Goal: Task Accomplishment & Management: Complete application form

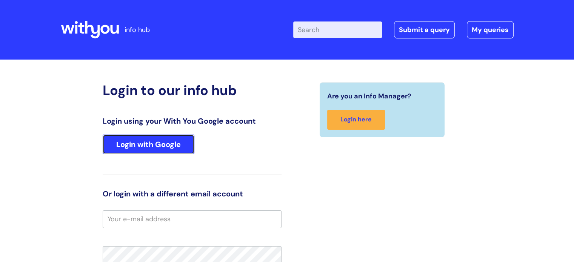
click at [161, 146] on link "Login with Google" at bounding box center [149, 145] width 92 height 20
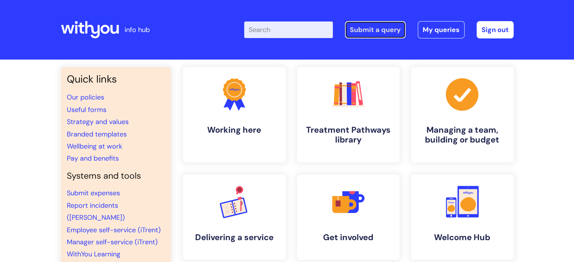
click at [363, 31] on link "Submit a query" at bounding box center [375, 29] width 61 height 17
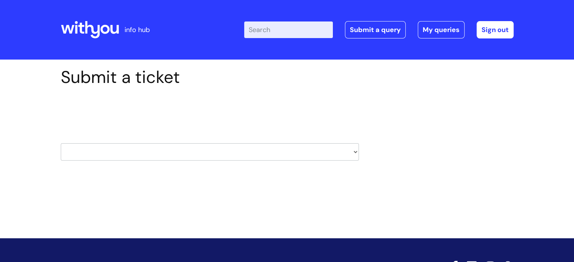
click at [322, 151] on select "HR / People IT and Support Clinical Drug Alerts Finance Accounts Data Support T…" at bounding box center [210, 151] width 298 height 17
select select "property_&_estates"
click at [61, 143] on select "HR / People IT and Support Clinical Drug Alerts Finance Accounts Data Support T…" at bounding box center [210, 151] width 298 height 17
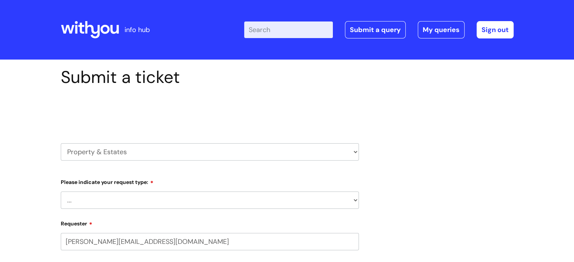
select select "80004286566"
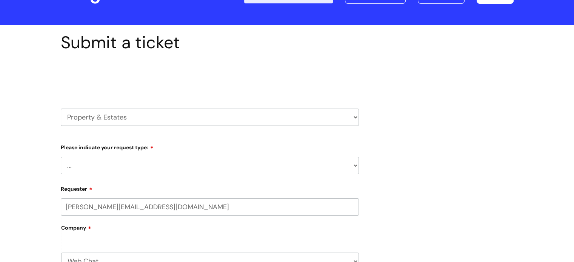
scroll to position [76, 0]
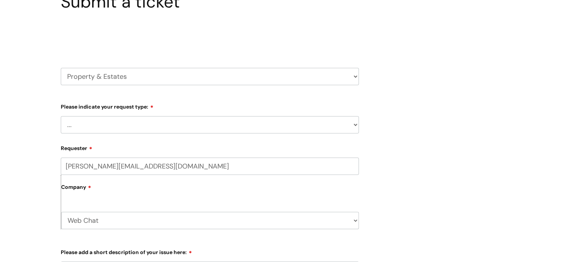
click at [253, 118] on select "... Facilities Support Lease/ Tenancy Agreements Health & Safety and Environmen…" at bounding box center [210, 124] width 298 height 17
select select "Facilities Support"
click at [61, 116] on select "... Facilities Support Lease/ Tenancy Agreements Health & Safety and Environmen…" at bounding box center [210, 124] width 298 height 17
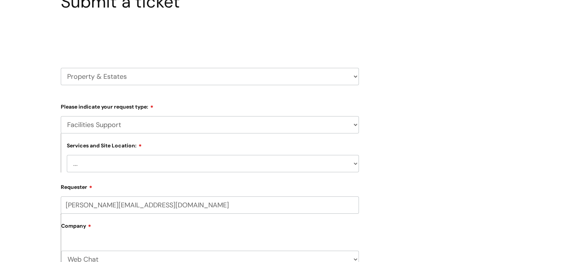
click at [246, 162] on select "... [GEOGRAPHIC_DATA] [GEOGRAPHIC_DATA] [GEOGRAPHIC_DATA] [GEOGRAPHIC_DATA] [GE…" at bounding box center [213, 163] width 292 height 17
select select "Redcar Annexe"
click at [67, 155] on select "... [GEOGRAPHIC_DATA] [GEOGRAPHIC_DATA] [GEOGRAPHIC_DATA] [GEOGRAPHIC_DATA] [GE…" at bounding box center [213, 163] width 292 height 17
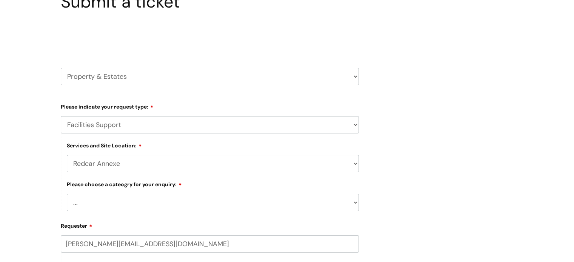
click at [211, 199] on select "... Electrical and Lighting Plumbing and Drainage Heating and Cooling Fixtures,…" at bounding box center [213, 202] width 292 height 17
select select "Plumbing and Drainage"
click at [67, 194] on select "... Electrical and Lighting Plumbing and Drainage Heating and Cooling Fixtures,…" at bounding box center [213, 202] width 292 height 17
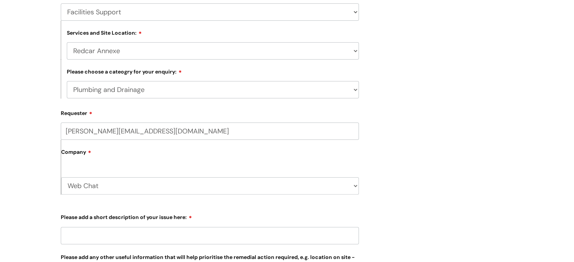
scroll to position [189, 0]
click at [190, 159] on label "Company" at bounding box center [210, 154] width 298 height 17
click at [175, 184] on select "Web Chat WithYou Current Staff" at bounding box center [210, 185] width 298 height 17
select select "80004418241"
click at [61, 177] on select "Web Chat WithYou Current Staff" at bounding box center [210, 185] width 298 height 17
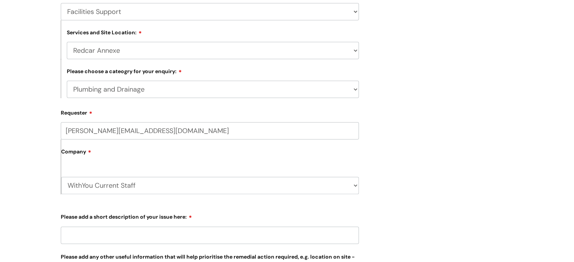
click at [165, 156] on label "Company" at bounding box center [210, 154] width 298 height 17
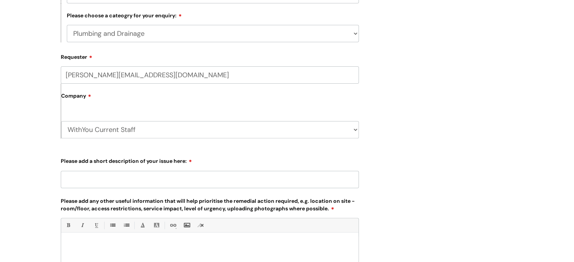
scroll to position [264, 0]
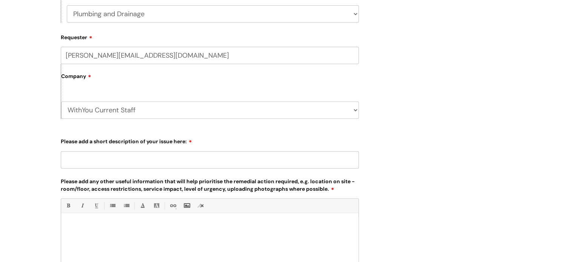
click at [165, 158] on input "Please add a short description of your issue here:" at bounding box center [210, 159] width 298 height 17
type input "P"
type input "Water pipe leaking"
click at [119, 214] on div "Bold (Ctrl-B) Italic (Ctrl-I) Underline(Ctrl-U) • Unordered List (Ctrl-Shift-7)…" at bounding box center [210, 234] width 298 height 71
click at [117, 223] on div at bounding box center [210, 243] width 298 height 52
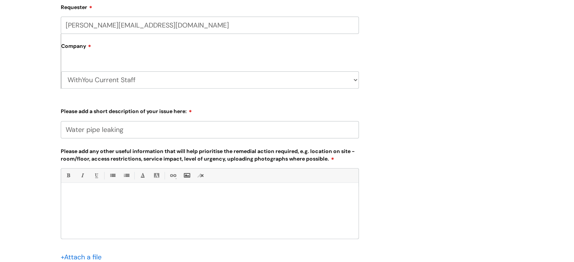
scroll to position [378, 0]
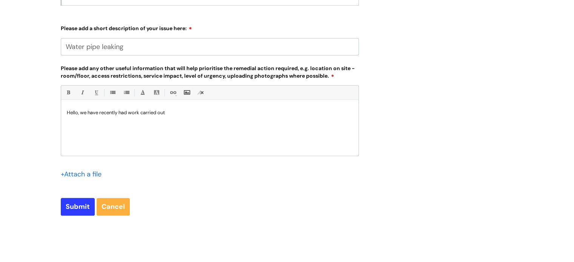
click at [125, 112] on p "Hello, we have recently had work carried out" at bounding box center [210, 113] width 286 height 7
click at [130, 111] on p "Hello, we have recently had work carried out" at bounding box center [210, 113] width 286 height 7
click at [200, 110] on p "Hello, we have recently had plumbing work carried out" at bounding box center [210, 113] width 286 height 7
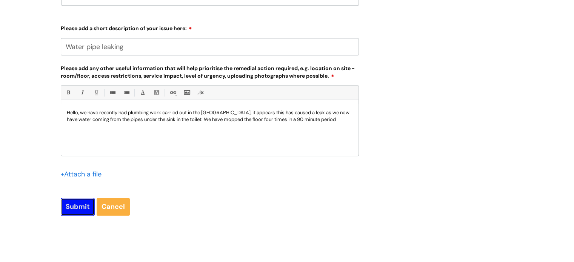
click at [83, 205] on input "Submit" at bounding box center [78, 206] width 34 height 17
type input "Please Wait..."
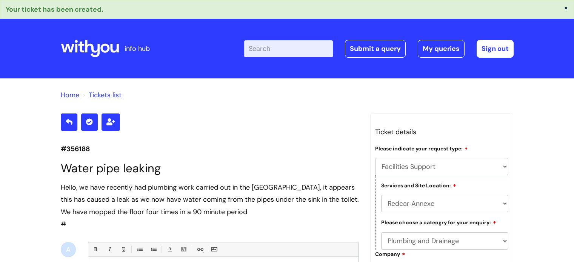
select select "Facilities Support"
select select "Redcar Annexe"
select select "Plumbing and Drainage"
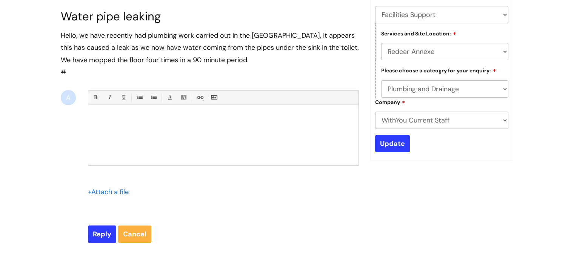
scroll to position [214, 0]
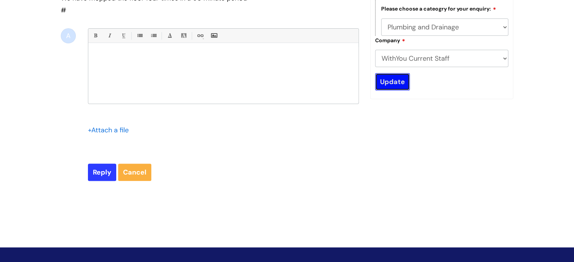
click at [392, 88] on input "Update" at bounding box center [392, 81] width 35 height 17
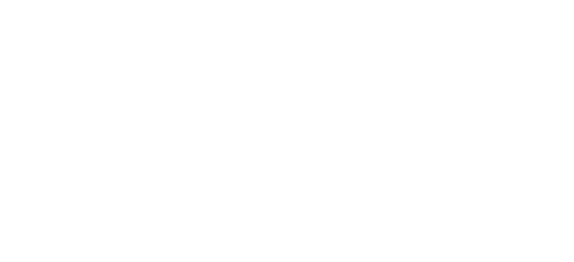
select select "Facilities Support"
select select "Redcar Annexe"
select select "Plumbing and Drainage"
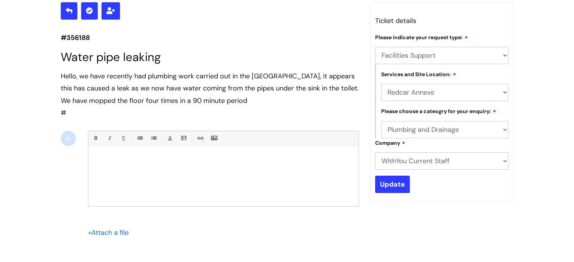
scroll to position [213, 0]
